Goal: Task Accomplishment & Management: Manage account settings

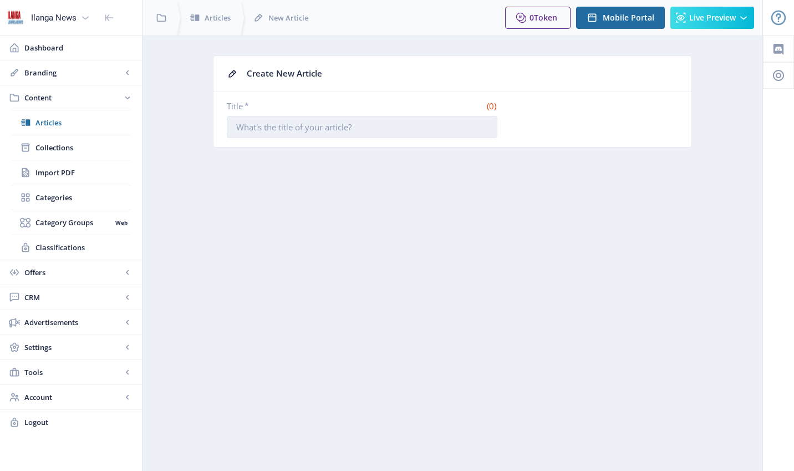
click at [294, 127] on input "Title *" at bounding box center [362, 127] width 271 height 22
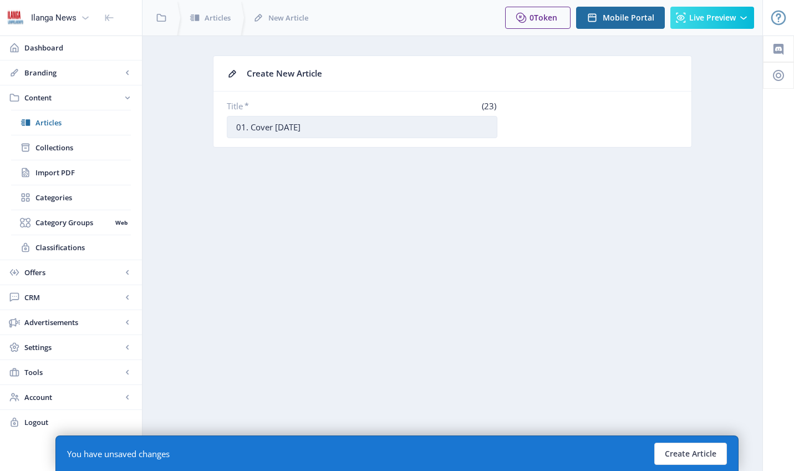
click at [274, 128] on input "01. Cover [DATE]" at bounding box center [362, 127] width 271 height 22
drag, startPoint x: 286, startPoint y: 128, endPoint x: 304, endPoint y: 126, distance: 17.8
click at [304, 126] on input "01. Cover 05 [DATE]" at bounding box center [362, 127] width 271 height 22
drag, startPoint x: 338, startPoint y: 126, endPoint x: 346, endPoint y: 126, distance: 7.8
click at [346, 126] on input "01. Cover 05 Sepetember 25 2025" at bounding box center [362, 127] width 271 height 22
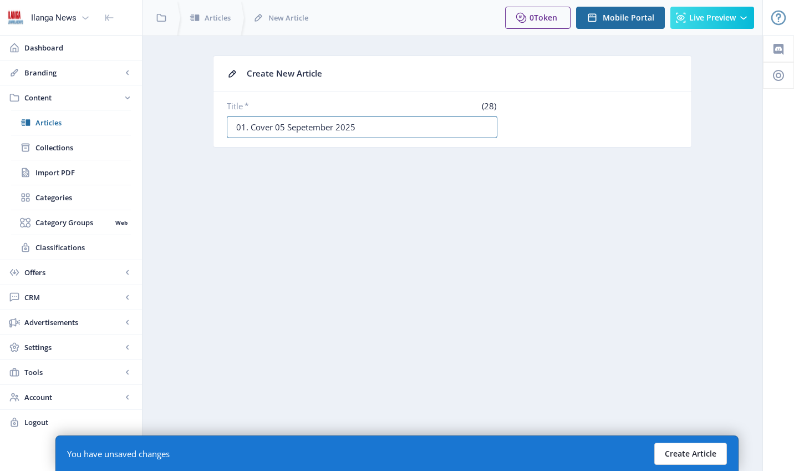
type input "01. Cover 05 Sepetember 2025"
click at [705, 454] on button "Create Article" at bounding box center [691, 454] width 73 height 22
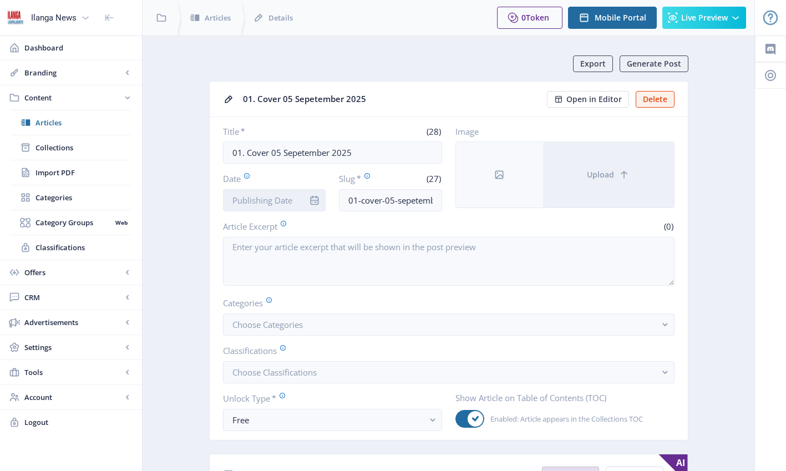
click at [275, 202] on input "Date" at bounding box center [274, 200] width 103 height 22
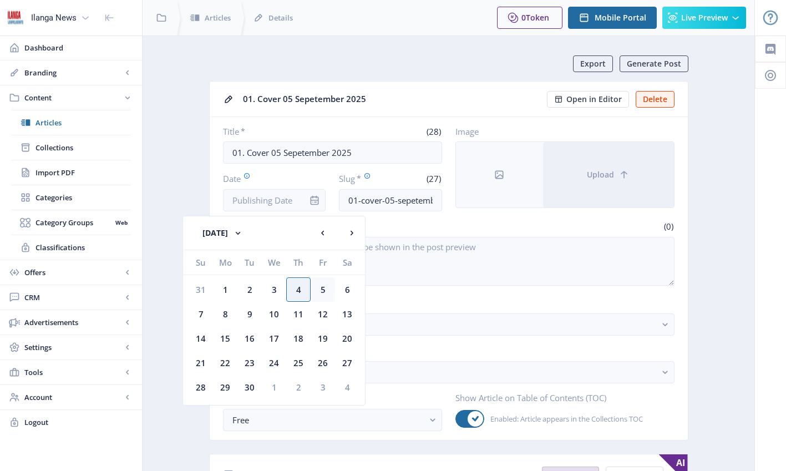
click at [321, 290] on div "5" at bounding box center [323, 289] width 24 height 24
type input "[DATE]"
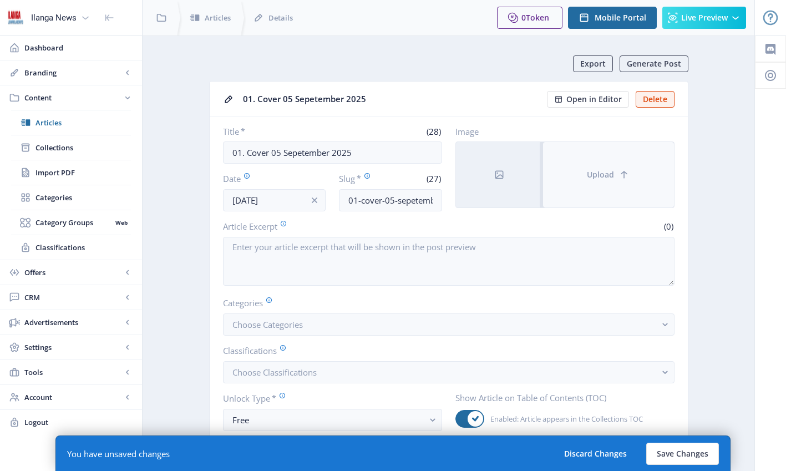
click at [604, 173] on span "Upload" at bounding box center [600, 174] width 27 height 9
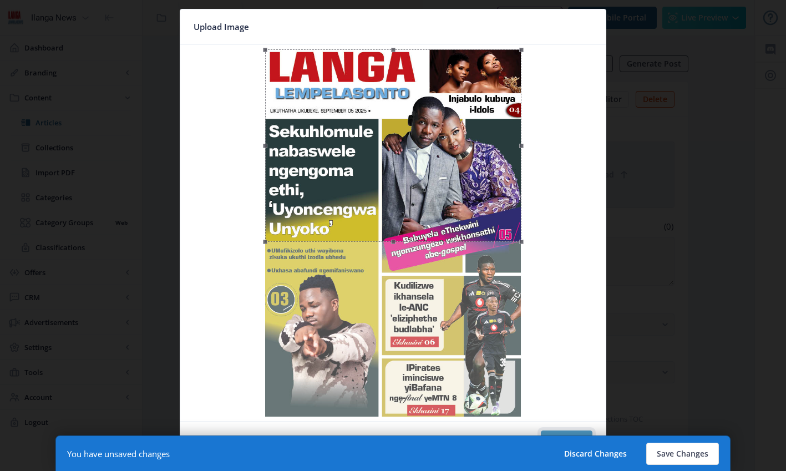
click at [582, 433] on button "Confirm" at bounding box center [567, 441] width 52 height 22
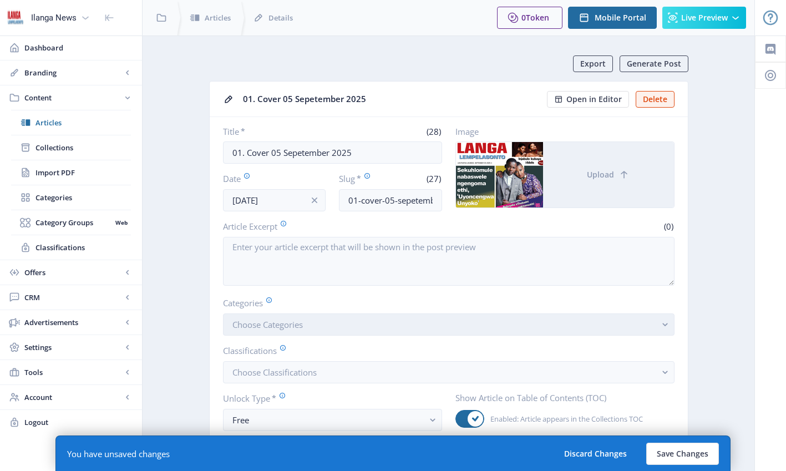
click at [317, 322] on button "Choose Categories" at bounding box center [449, 324] width 452 height 22
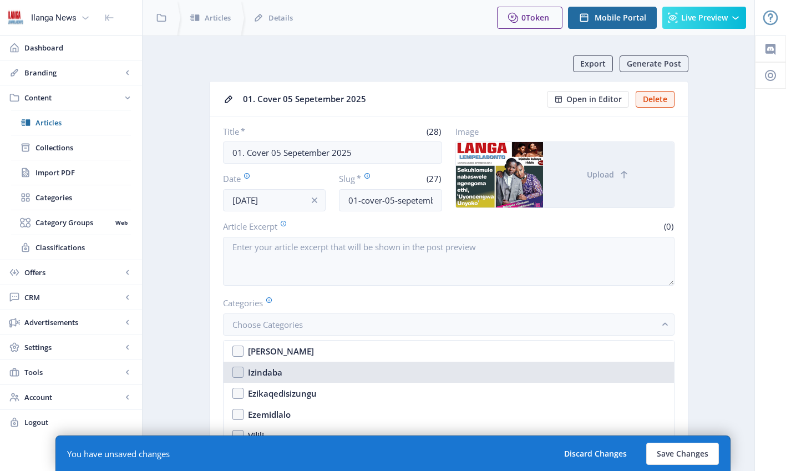
click at [243, 371] on nb-option "Izindaba" at bounding box center [449, 372] width 450 height 21
checkbox input "true"
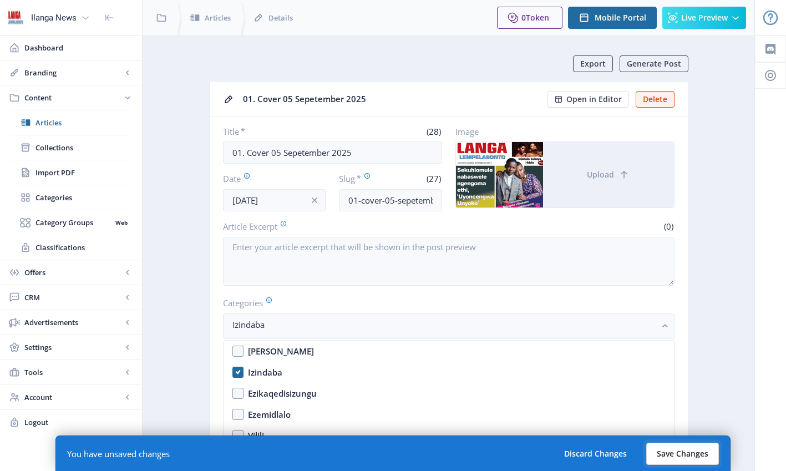
click at [686, 457] on button "Save Changes" at bounding box center [682, 454] width 73 height 22
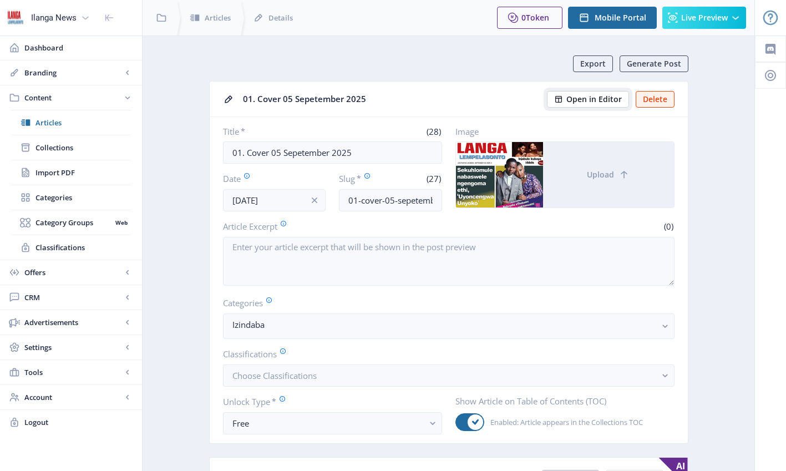
click at [585, 98] on span "Open in Editor" at bounding box center [593, 99] width 55 height 9
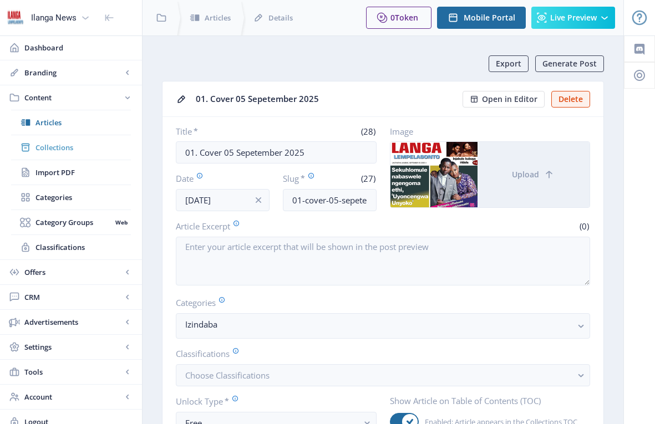
click at [54, 148] on span "Collections" at bounding box center [82, 147] width 95 height 11
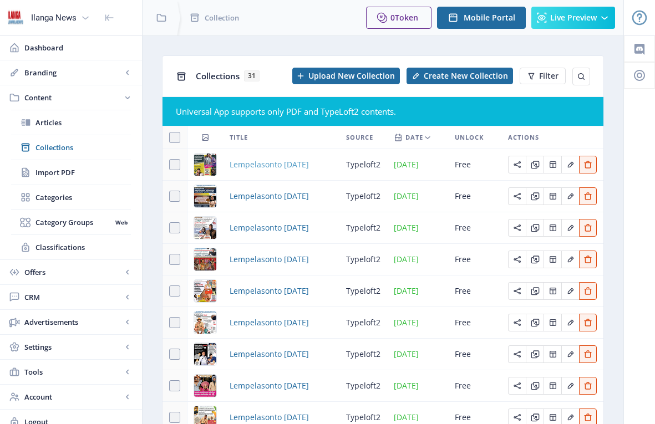
click at [309, 163] on span "Lempelasonto [DATE]" at bounding box center [269, 164] width 79 height 13
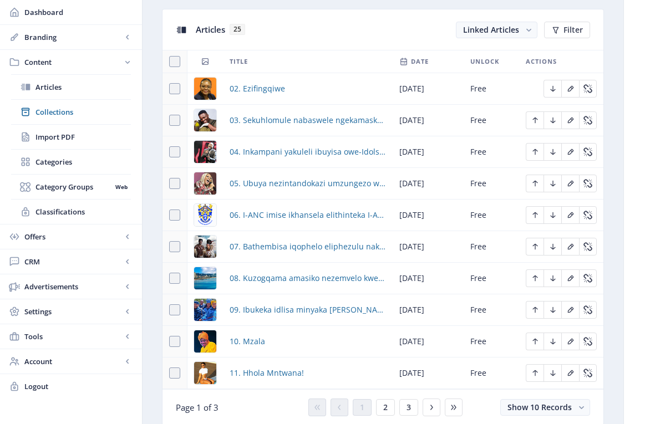
scroll to position [519, 0]
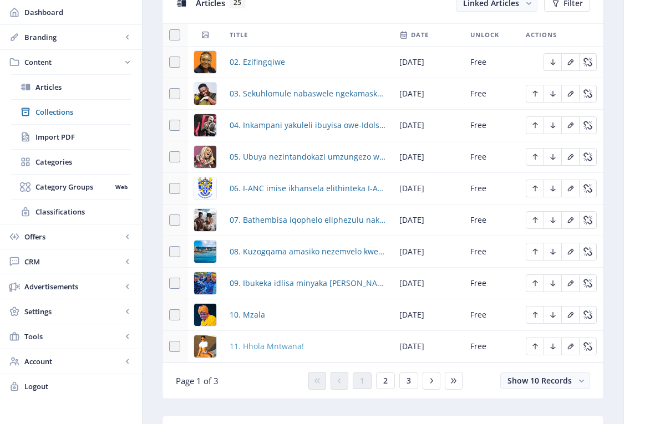
click at [277, 347] on span "11. Hhola Mntwana!" at bounding box center [267, 346] width 74 height 13
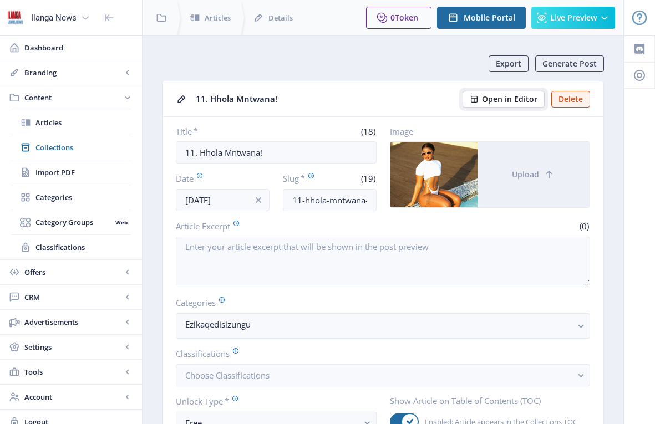
click at [518, 100] on span "Open in Editor" at bounding box center [509, 99] width 55 height 9
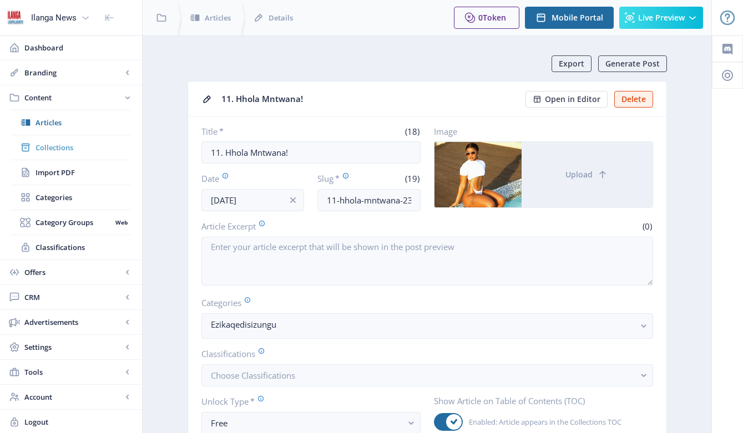
click at [67, 147] on span "Collections" at bounding box center [82, 147] width 95 height 11
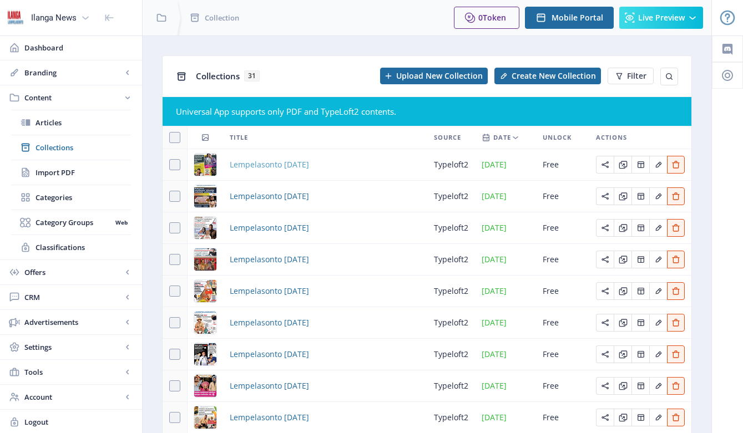
click at [309, 168] on span "Lempelasonto [DATE]" at bounding box center [269, 164] width 79 height 13
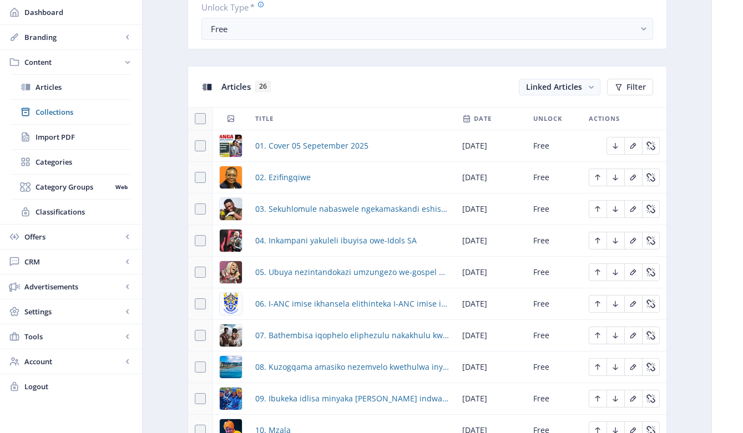
scroll to position [586, 0]
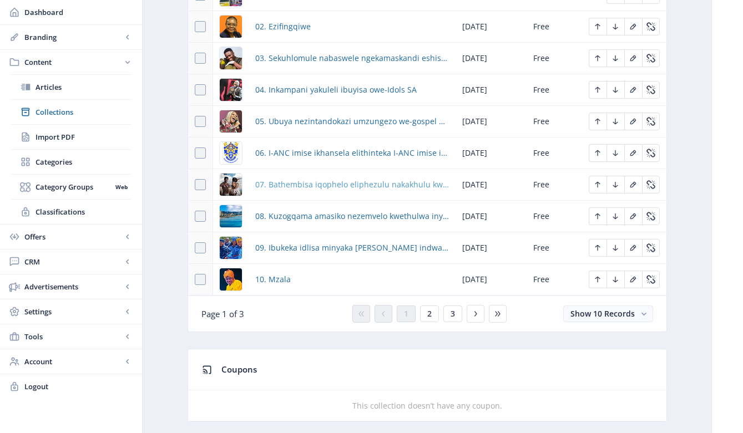
click at [295, 188] on span "07. Bathembisa iqophelo eliphezulu nakakhulu kwisizini yesithathu yeShaka Ilembe" at bounding box center [352, 184] width 194 height 13
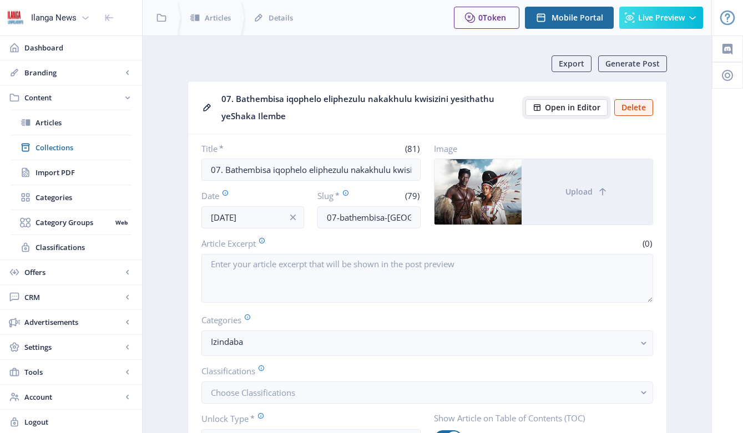
click at [569, 106] on span "Open in Editor" at bounding box center [572, 107] width 55 height 9
click at [57, 146] on span "Collections" at bounding box center [82, 147] width 95 height 11
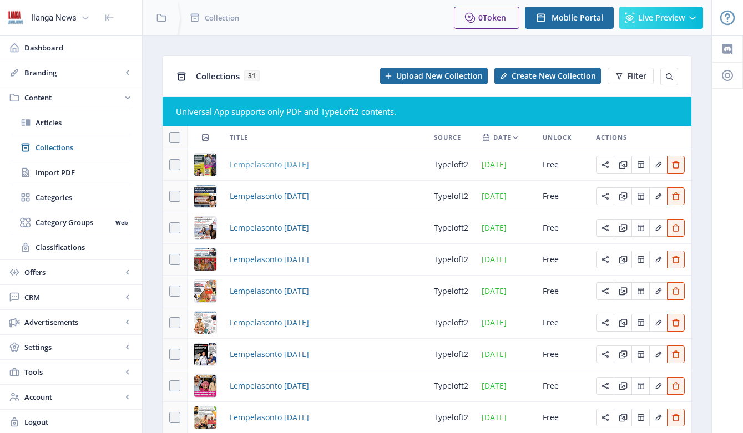
click at [297, 160] on span "Lempelasonto [DATE]" at bounding box center [269, 164] width 79 height 13
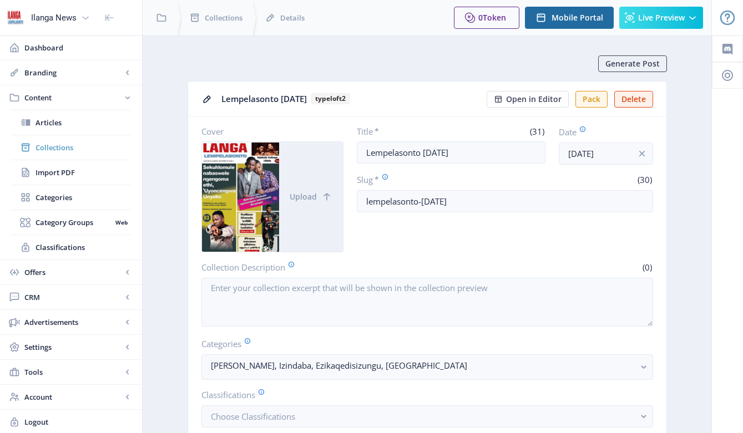
click at [57, 150] on span "Collections" at bounding box center [82, 147] width 95 height 11
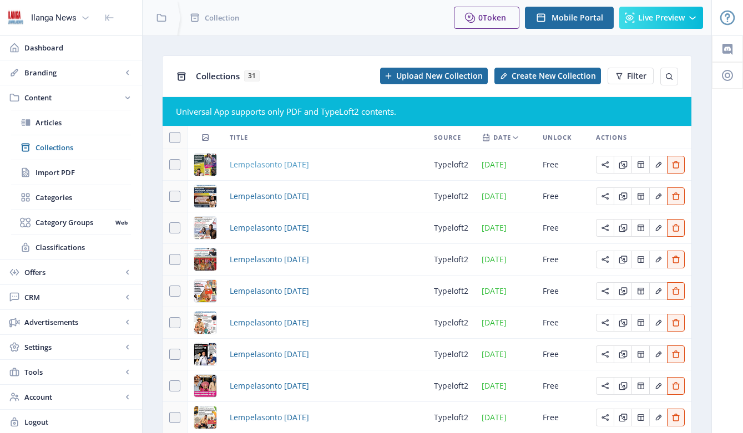
click at [295, 168] on span "Lempelasonto [DATE]" at bounding box center [269, 164] width 79 height 13
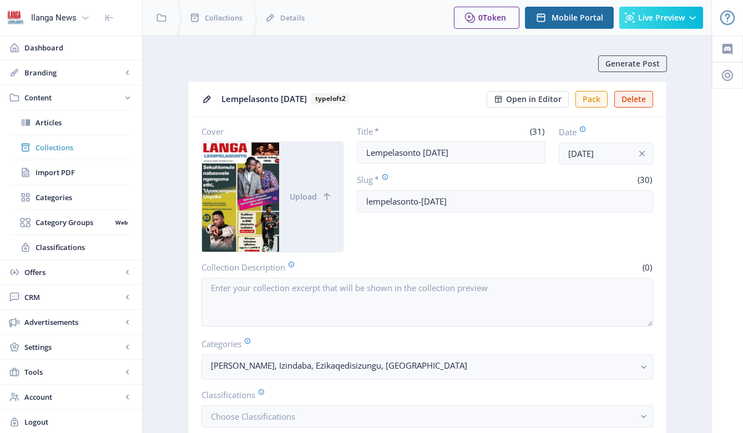
click at [76, 149] on span "Collections" at bounding box center [82, 147] width 95 height 11
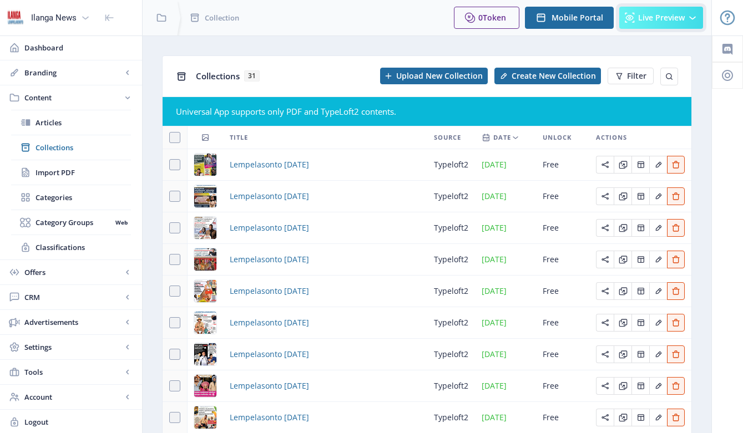
click at [647, 23] on button "Live Preview" at bounding box center [661, 18] width 84 height 22
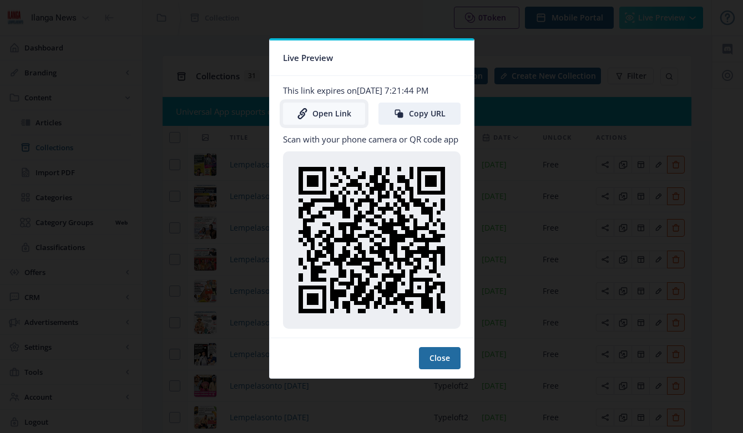
click at [339, 116] on link "Open Link" at bounding box center [324, 114] width 82 height 22
click at [442, 358] on button "Close" at bounding box center [440, 358] width 42 height 22
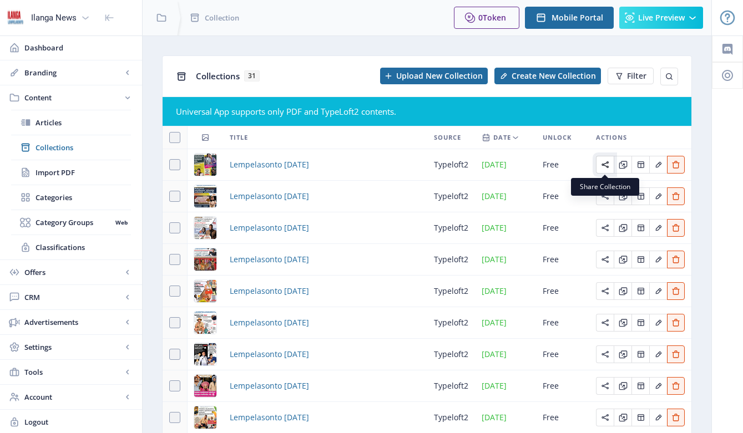
click at [604, 166] on icon "Edit page" at bounding box center [604, 164] width 7 height 7
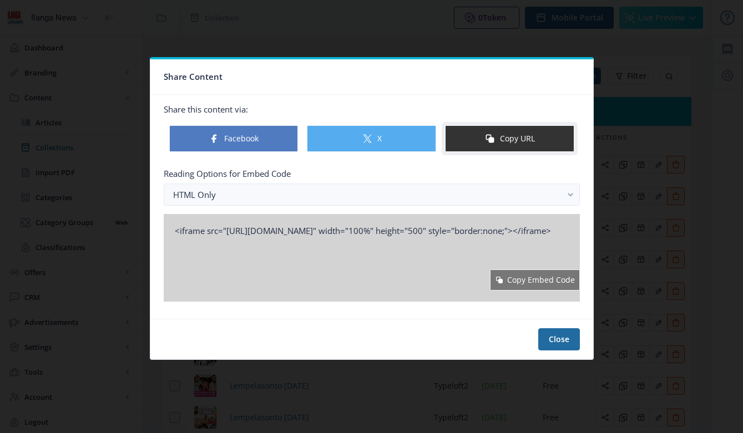
click at [516, 135] on button "Copy URL" at bounding box center [509, 138] width 129 height 27
